Goal: Find specific page/section: Find specific page/section

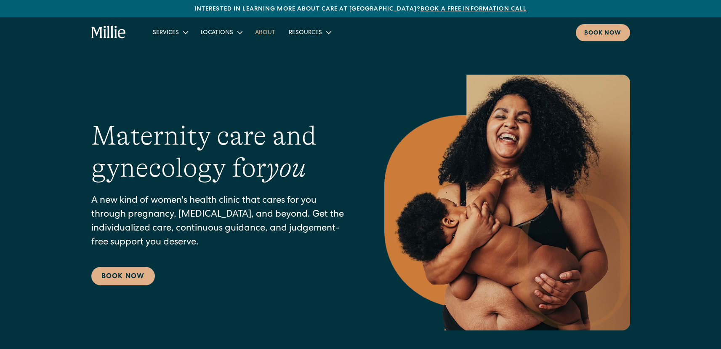
click at [253, 32] on link "About" at bounding box center [265, 32] width 34 height 14
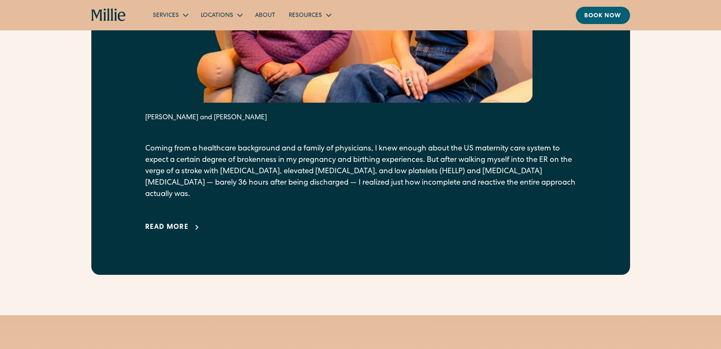
scroll to position [559, 0]
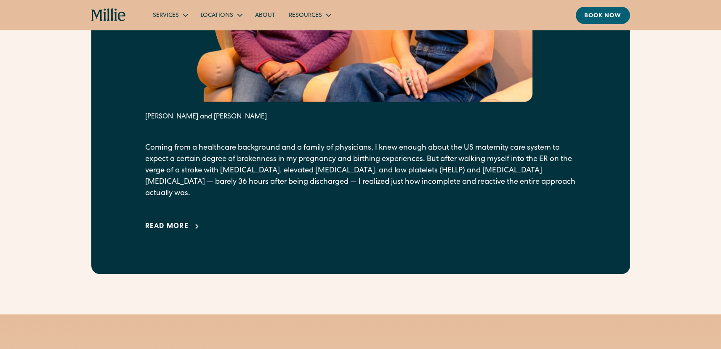
click at [180, 221] on div "Read more" at bounding box center [167, 226] width 44 height 10
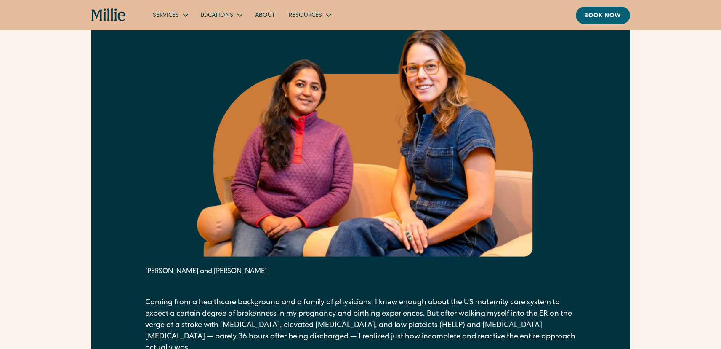
scroll to position [371, 0]
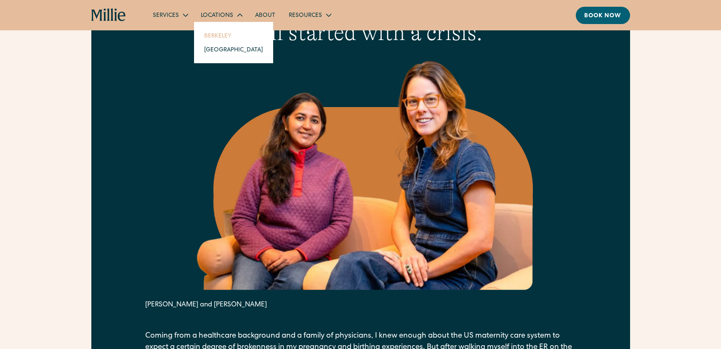
click at [218, 36] on link "Berkeley" at bounding box center [233, 36] width 72 height 14
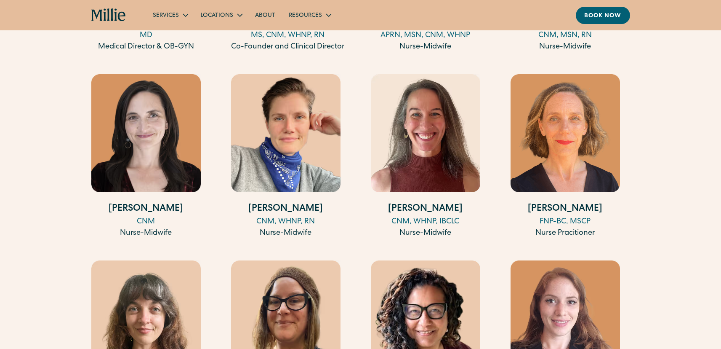
scroll to position [955, 0]
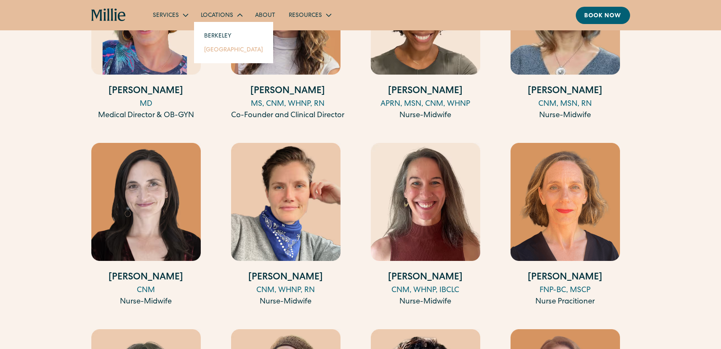
click at [218, 48] on link "[GEOGRAPHIC_DATA]" at bounding box center [233, 50] width 72 height 14
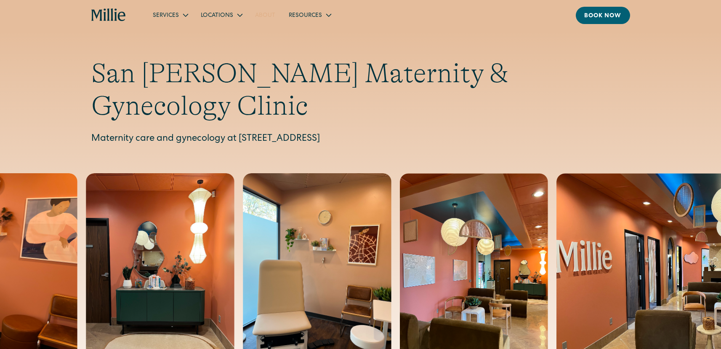
click at [265, 18] on link "About" at bounding box center [265, 15] width 34 height 14
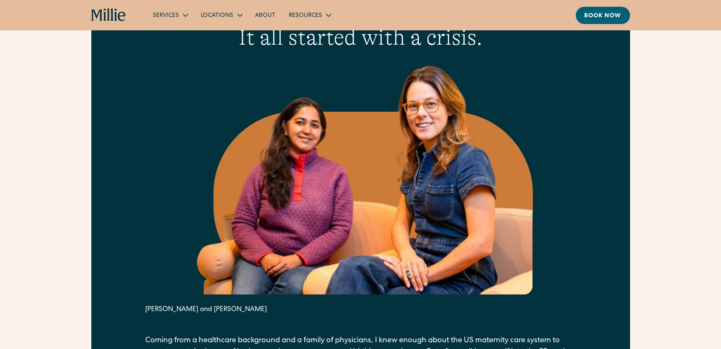
scroll to position [371, 0]
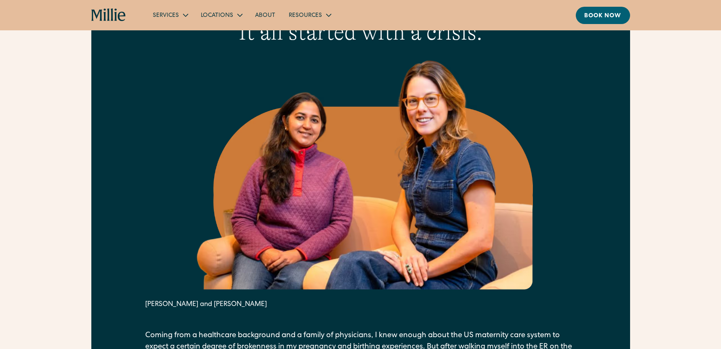
click at [125, 23] on div "Services Maternity Gynecology [MEDICAL_DATA] & Menopause Classes & Other Suppor…" at bounding box center [360, 15] width 539 height 17
